Goal: Use online tool/utility: Use online tool/utility

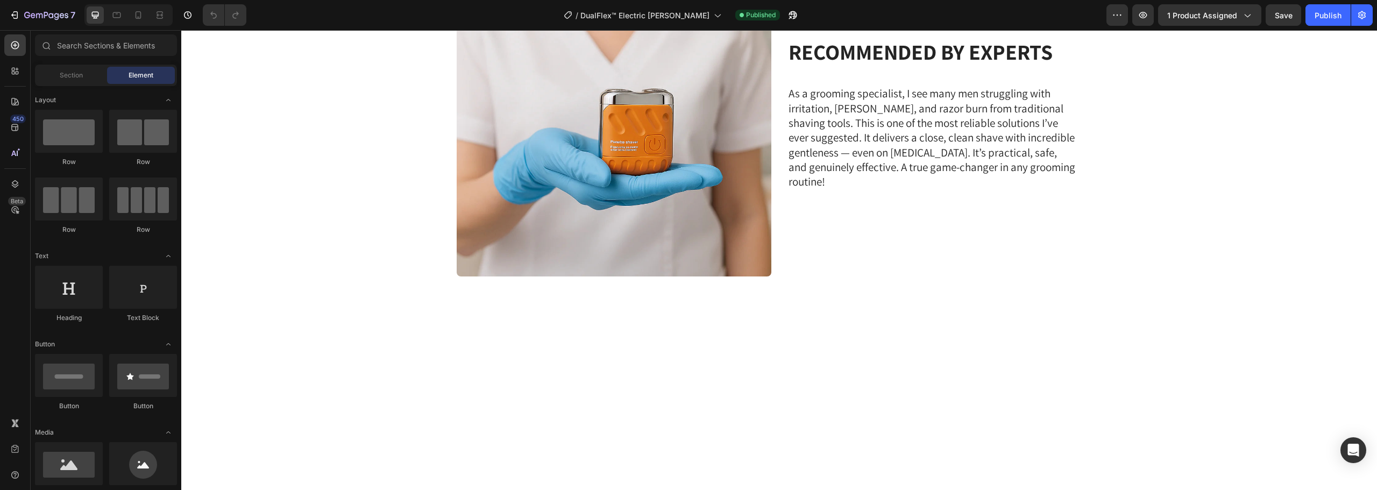
scroll to position [2916, 0]
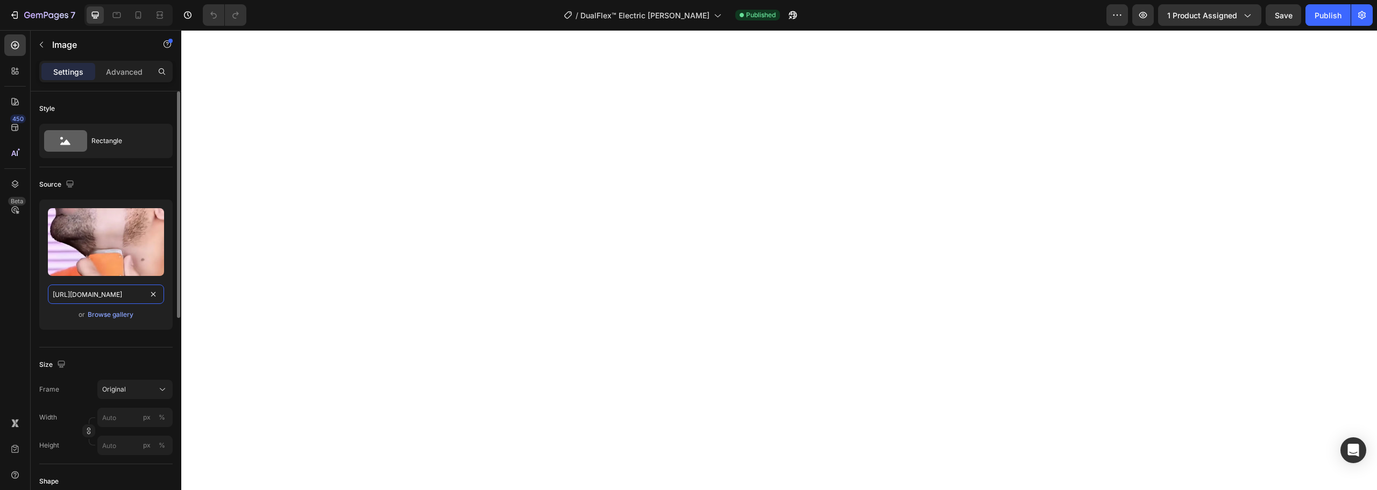
click at [112, 292] on input "[URL][DOMAIN_NAME]" at bounding box center [106, 294] width 116 height 19
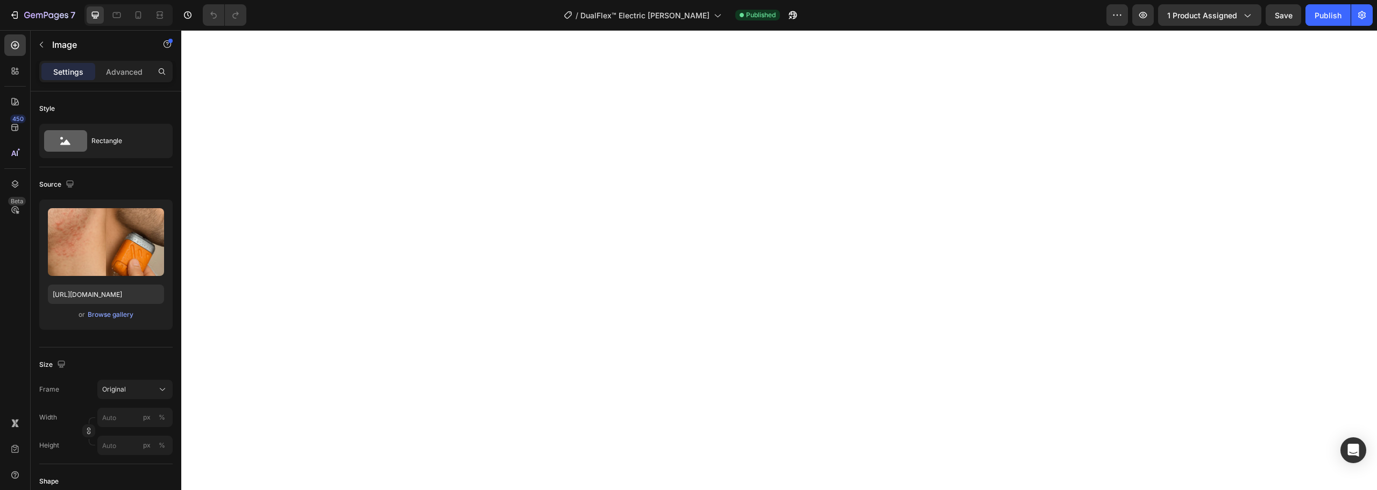
click at [116, 299] on input "[URL][DOMAIN_NAME]" at bounding box center [106, 294] width 116 height 19
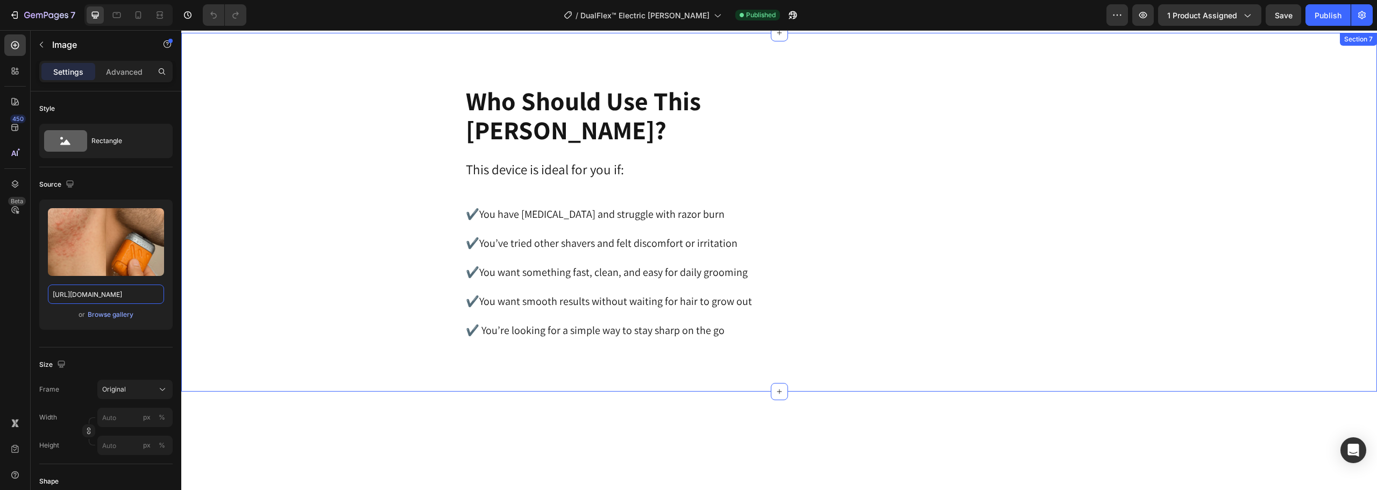
scroll to position [1732, 0]
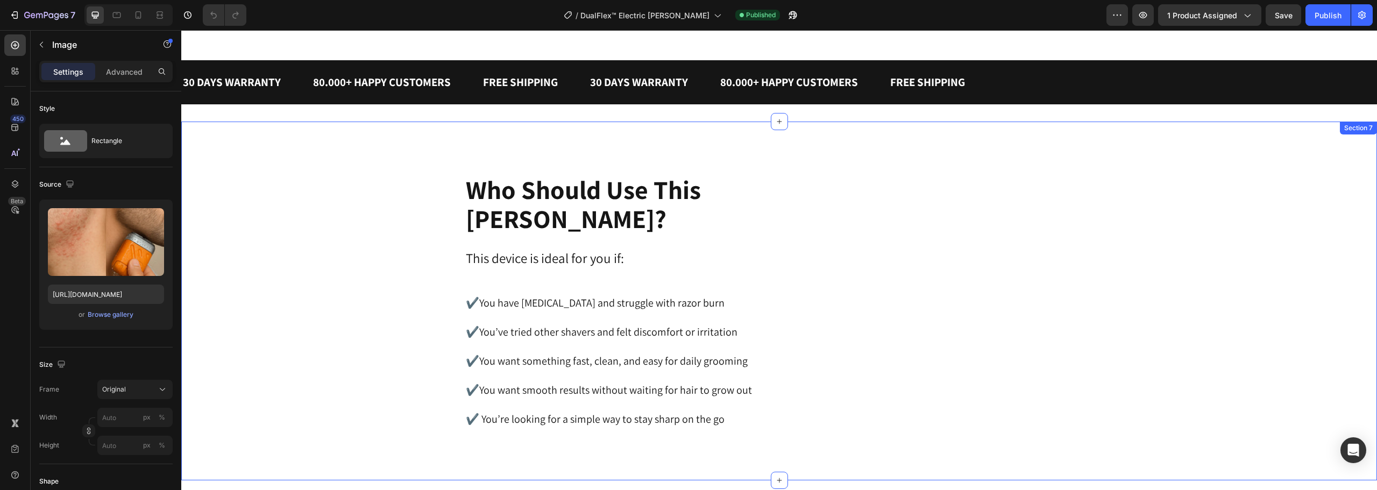
click at [907, 301] on img at bounding box center [945, 301] width 300 height 0
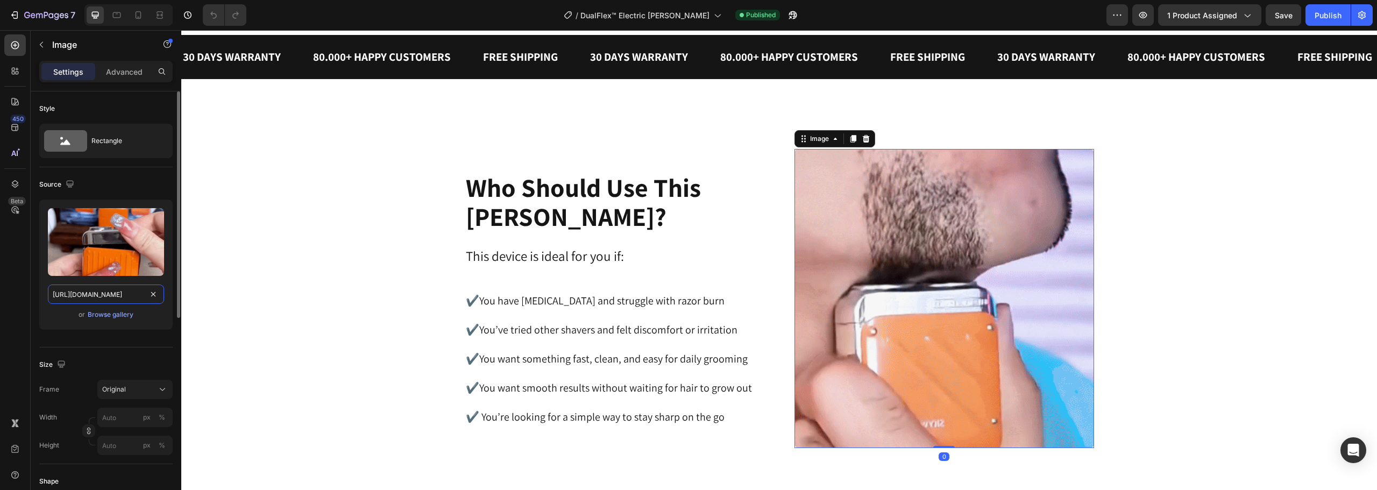
click at [103, 294] on input "[URL][DOMAIN_NAME]" at bounding box center [106, 294] width 116 height 19
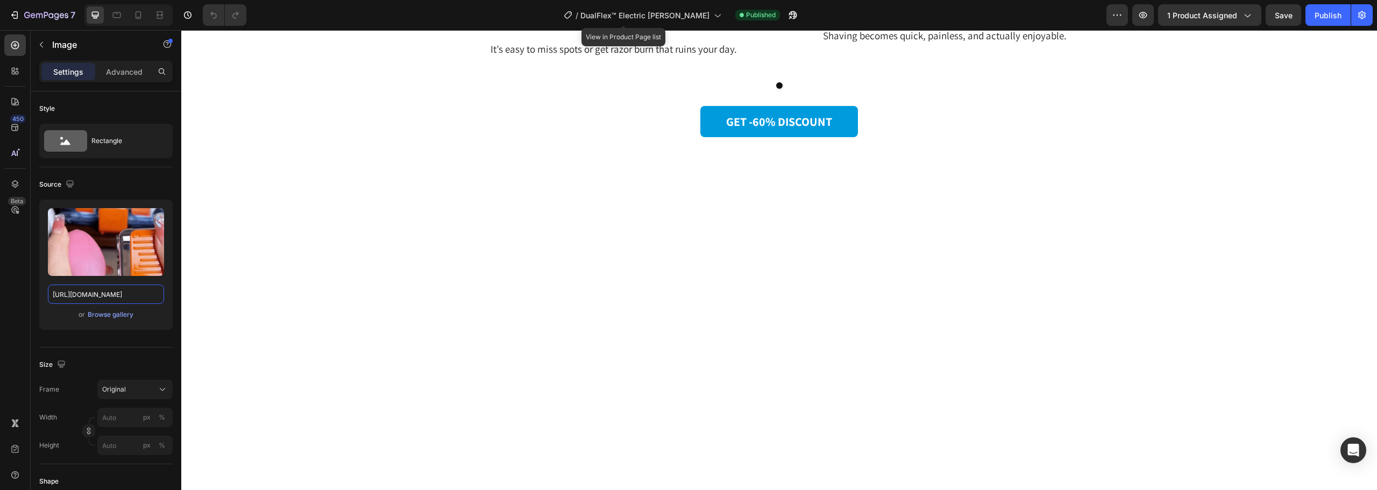
scroll to position [1862, 0]
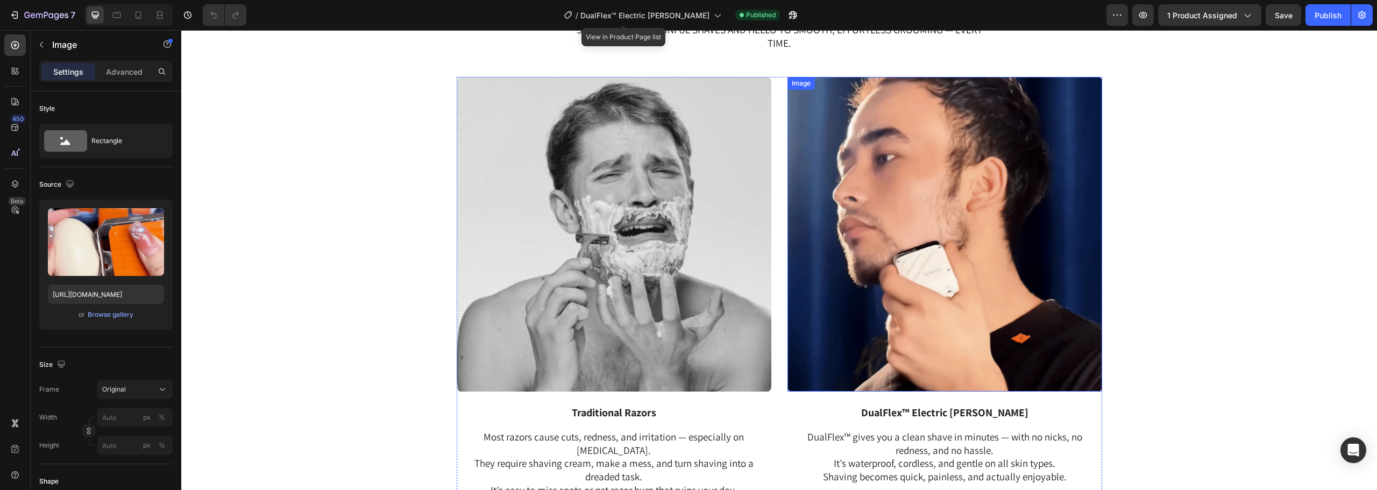
click at [955, 254] on img at bounding box center [945, 234] width 315 height 315
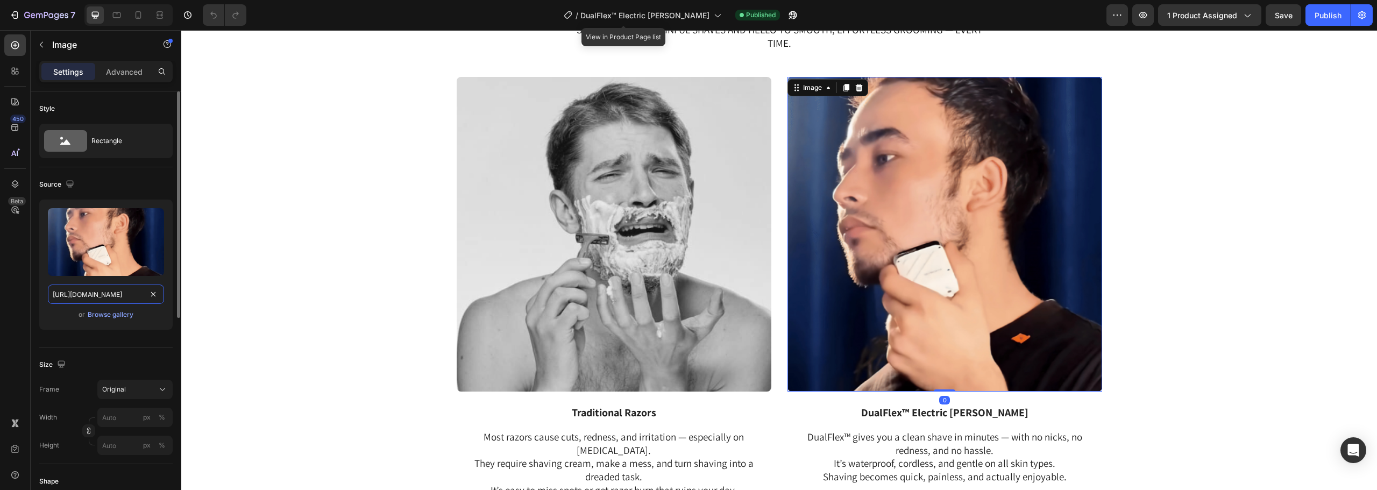
click at [108, 292] on input "[URL][DOMAIN_NAME]" at bounding box center [106, 294] width 116 height 19
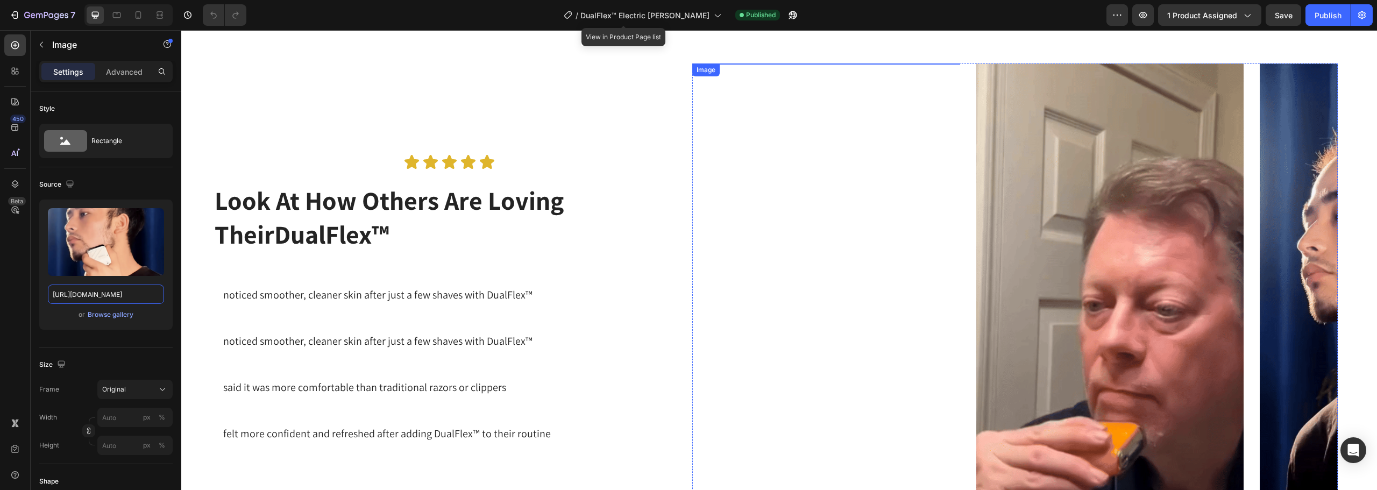
scroll to position [0, 0]
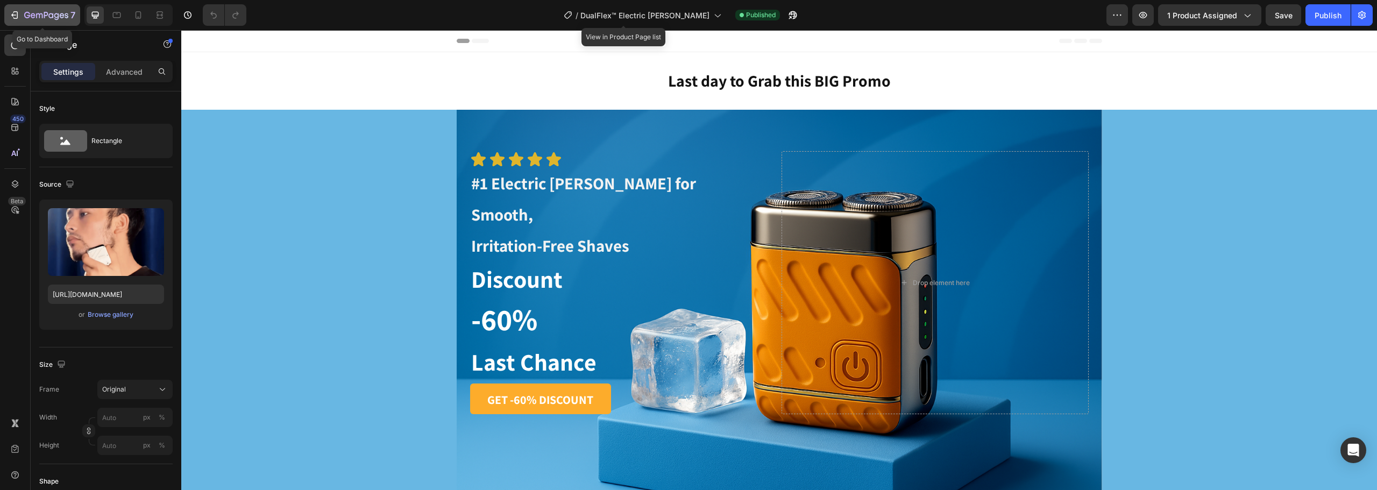
click at [9, 17] on button "7" at bounding box center [42, 15] width 76 height 22
